Goal: Task Accomplishment & Management: Manage account settings

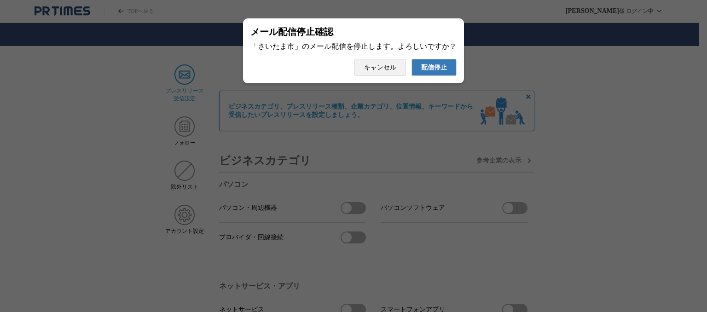
click at [424, 72] on span "配信停止" at bounding box center [434, 68] width 26 height 8
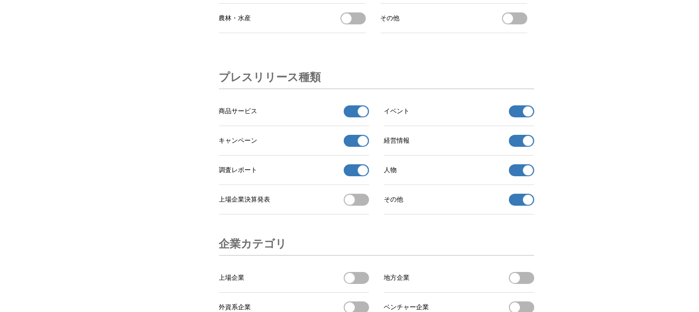
scroll to position [2897, 0]
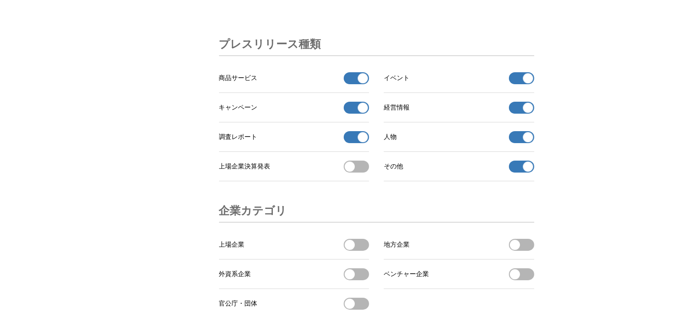
click at [358, 83] on span "button" at bounding box center [363, 78] width 10 height 10
click at [359, 113] on span "button" at bounding box center [363, 108] width 10 height 10
click at [356, 143] on button "調査レポートの受信を解除" at bounding box center [356, 137] width 25 height 12
click at [520, 84] on button "イベントの受信を解除" at bounding box center [521, 78] width 25 height 12
click at [518, 114] on button "経営情報の受信を解除" at bounding box center [521, 108] width 25 height 12
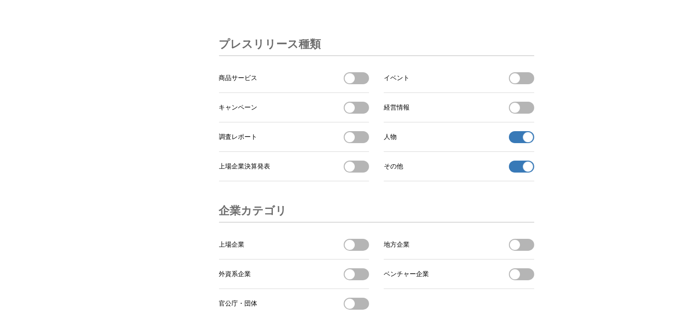
click at [516, 143] on button "人物の受信を解除" at bounding box center [521, 137] width 25 height 12
click at [521, 173] on button "その他 の受信を解除" at bounding box center [521, 167] width 25 height 12
click at [514, 173] on button "その他 を受信する" at bounding box center [521, 167] width 25 height 12
click at [515, 173] on button "その他 の受信を解除" at bounding box center [521, 167] width 25 height 12
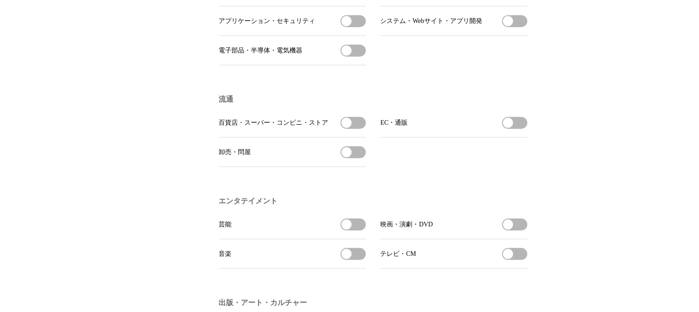
scroll to position [0, 0]
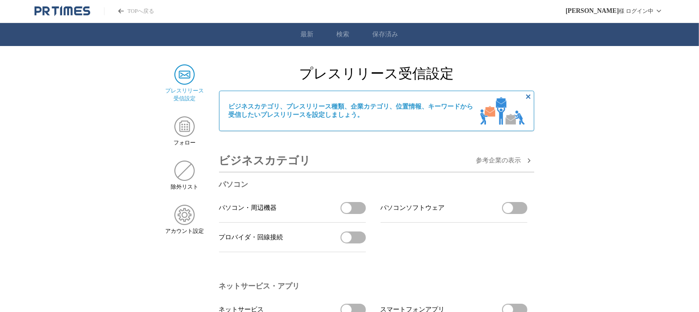
click at [528, 99] on icon "非表示にする" at bounding box center [528, 96] width 11 height 11
